Goal: Task Accomplishment & Management: Manage account settings

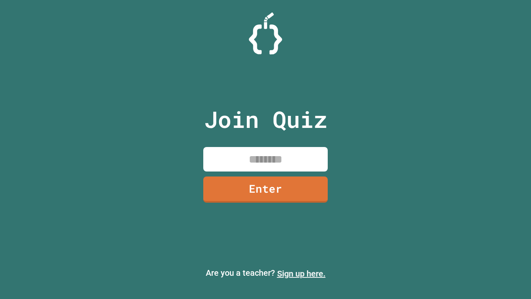
click at [301, 273] on link "Sign up here." at bounding box center [301, 273] width 49 height 10
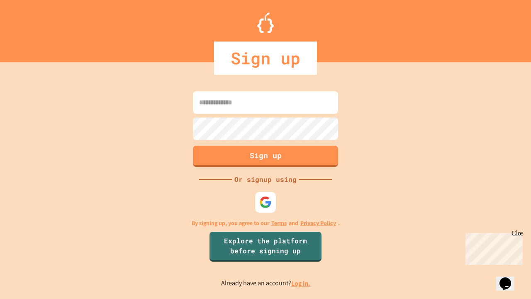
click at [301, 283] on link "Log in." at bounding box center [300, 283] width 19 height 9
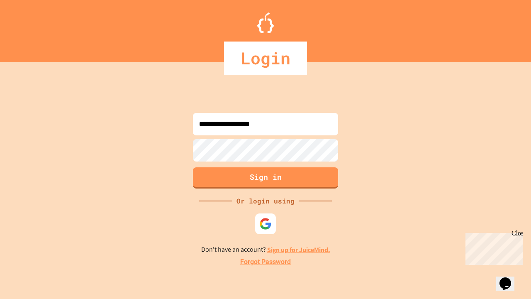
type input "**********"
